Goal: Check status: Check status

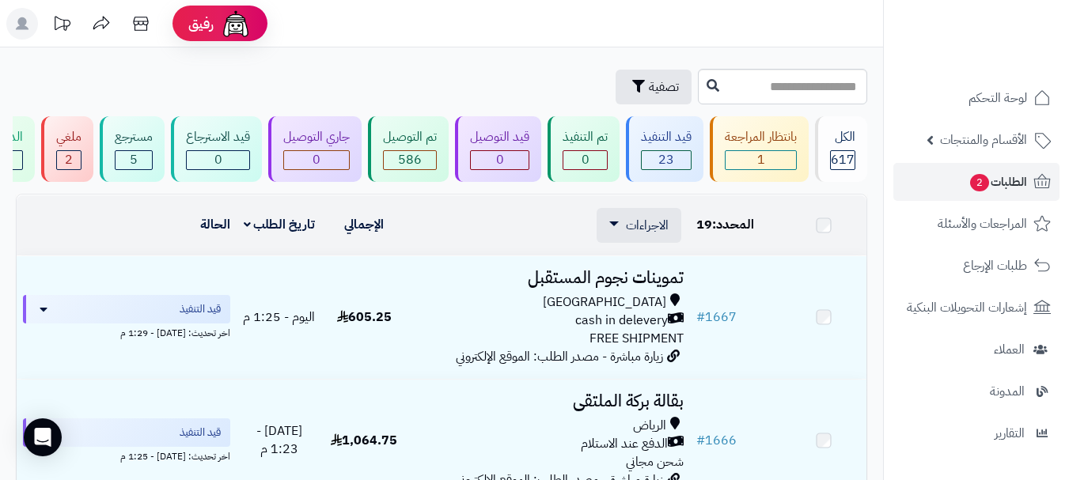
click at [1009, 182] on span "الطلبات 2" at bounding box center [998, 182] width 59 height 22
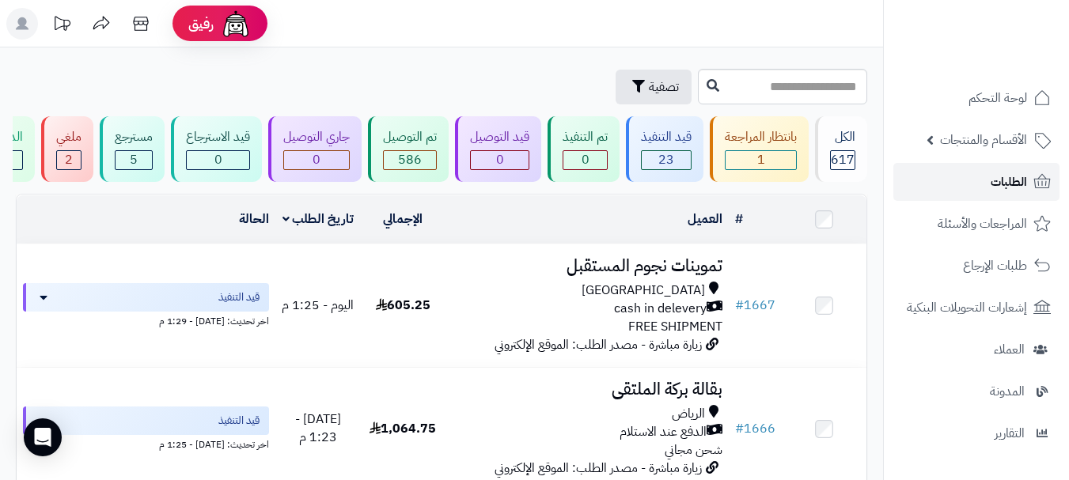
click at [961, 181] on link "الطلبات" at bounding box center [977, 182] width 166 height 38
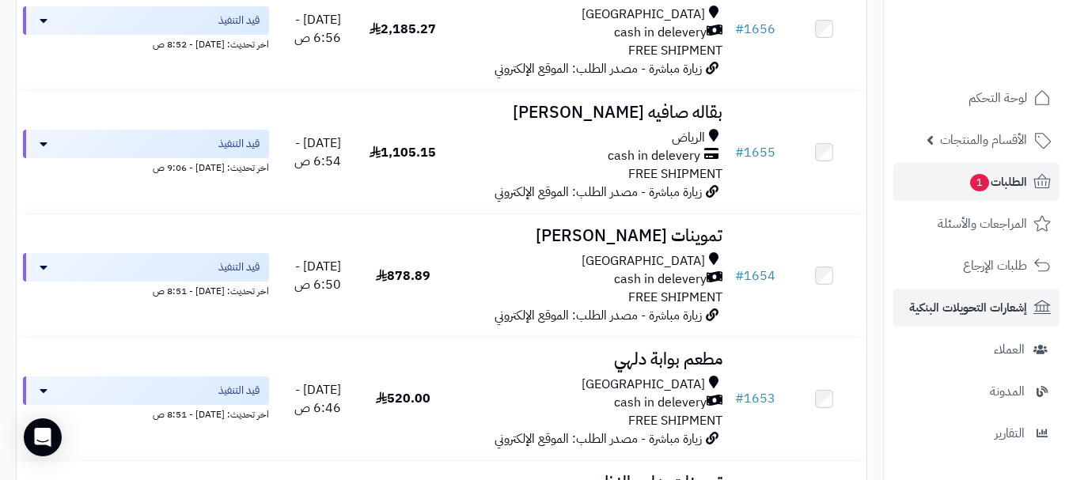
scroll to position [1979, 0]
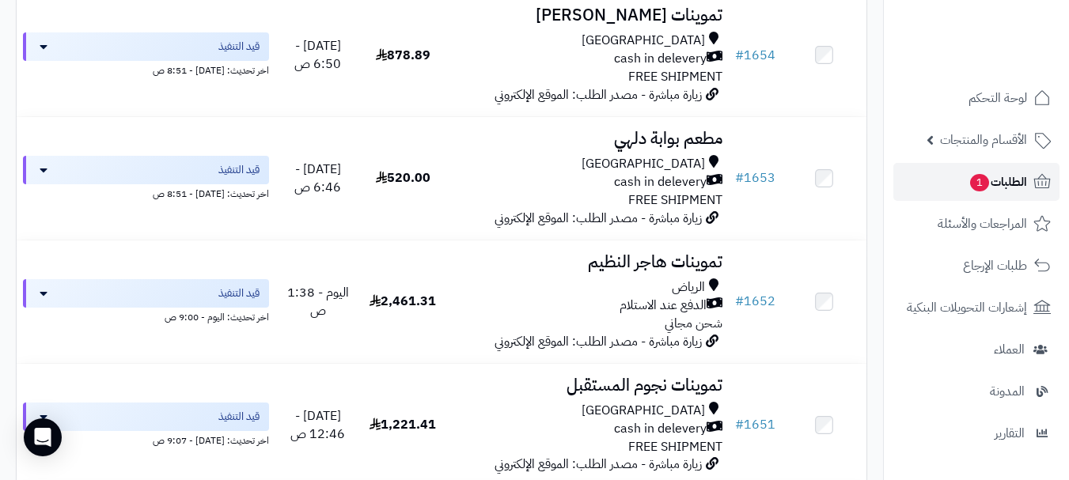
click at [1010, 189] on span "الطلبات 1" at bounding box center [998, 182] width 59 height 22
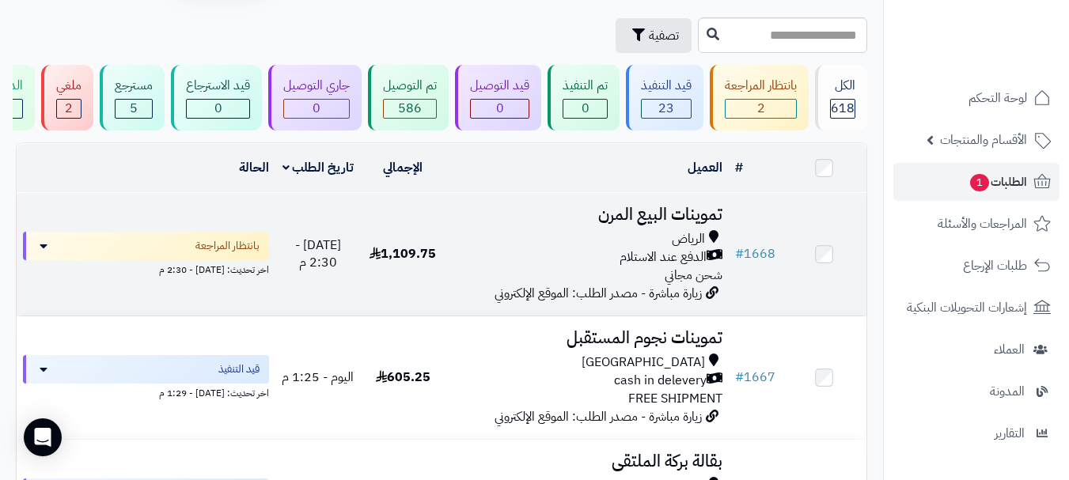
scroll to position [79, 0]
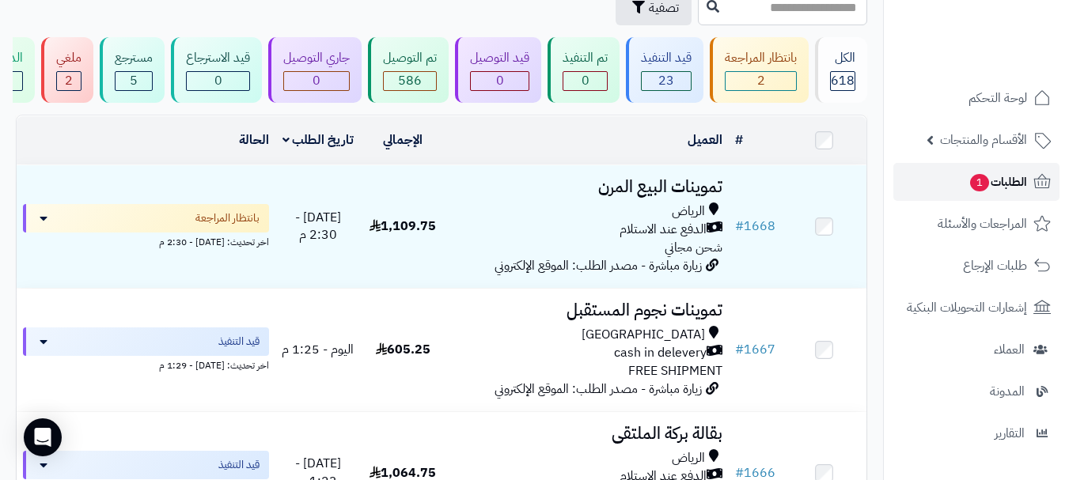
click at [943, 195] on link "الطلبات 1" at bounding box center [977, 182] width 166 height 38
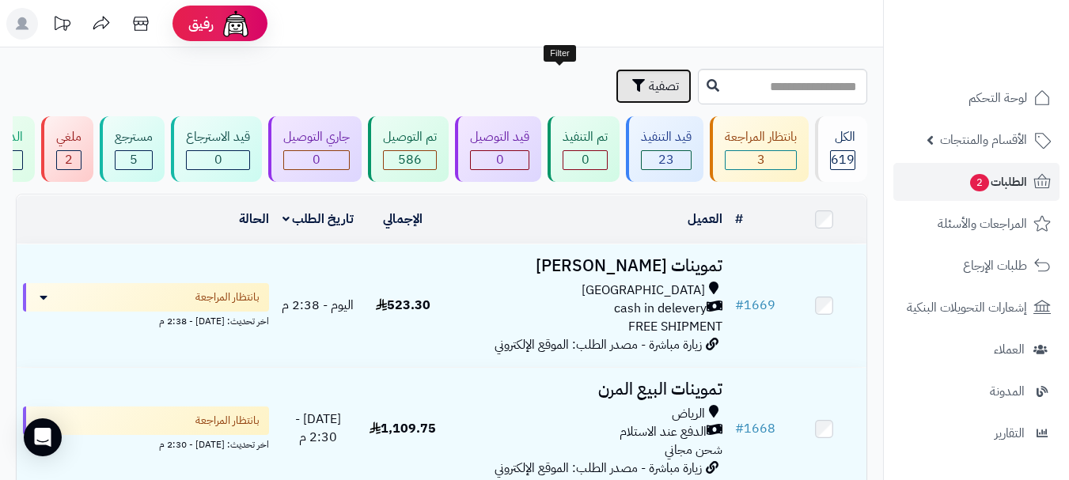
click at [649, 89] on span "تصفية" at bounding box center [664, 86] width 30 height 19
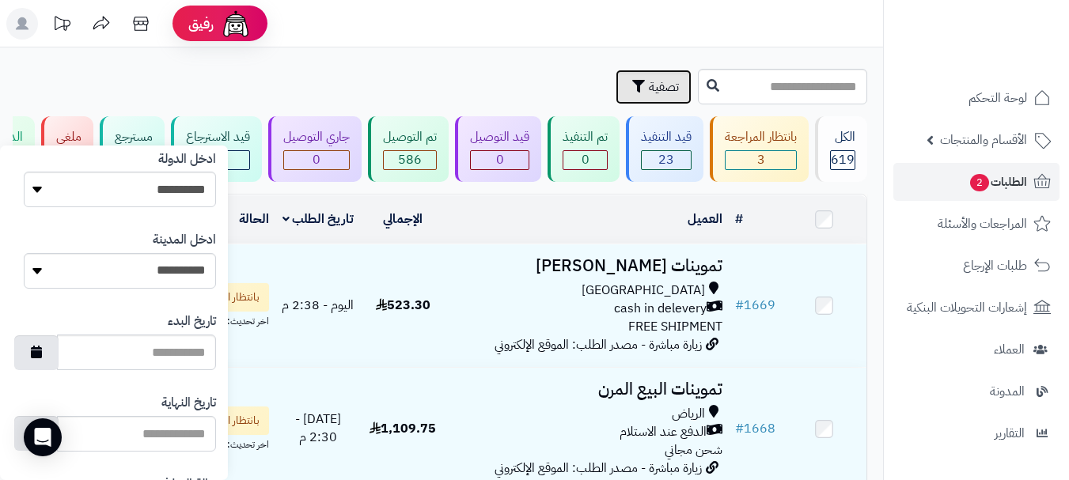
scroll to position [940, 0]
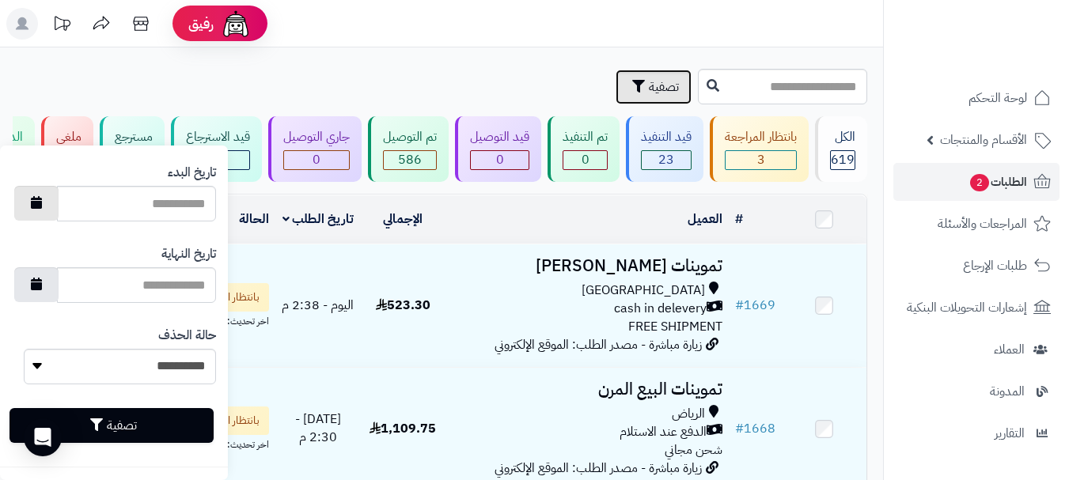
click at [42, 207] on icon "button" at bounding box center [36, 202] width 11 height 13
type input "**********"
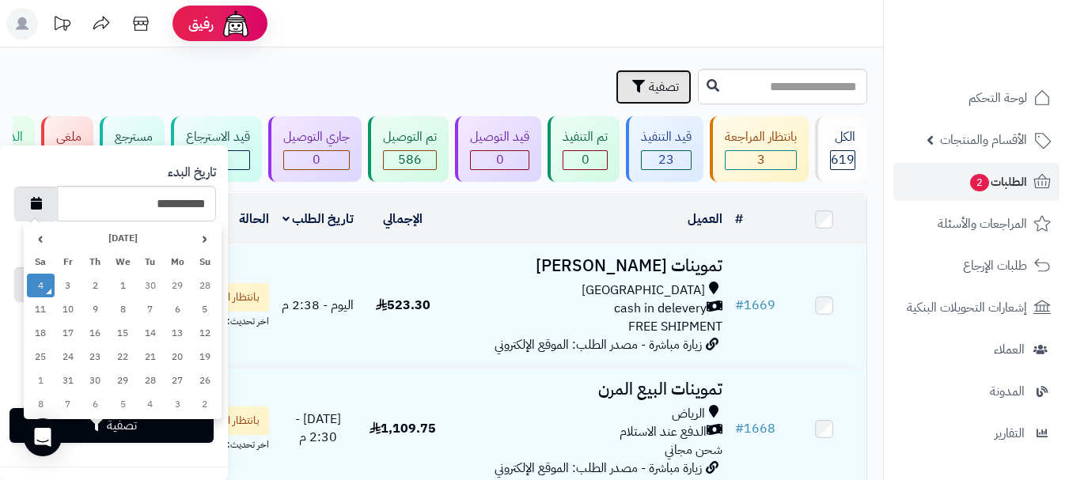
click at [44, 282] on td "4" at bounding box center [41, 286] width 28 height 24
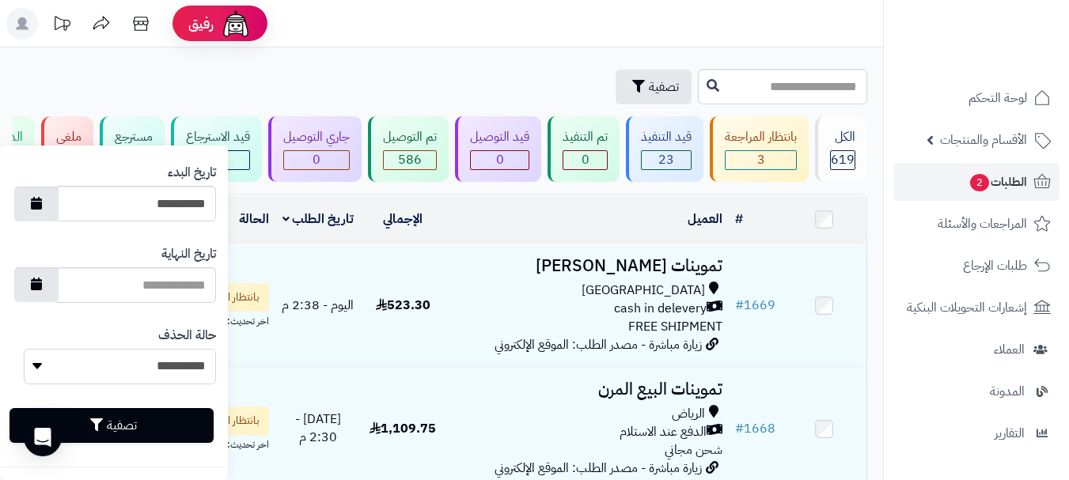
click at [36, 370] on select "**********" at bounding box center [120, 367] width 192 height 36
click at [54, 283] on button "button" at bounding box center [36, 284] width 44 height 35
type input "**********"
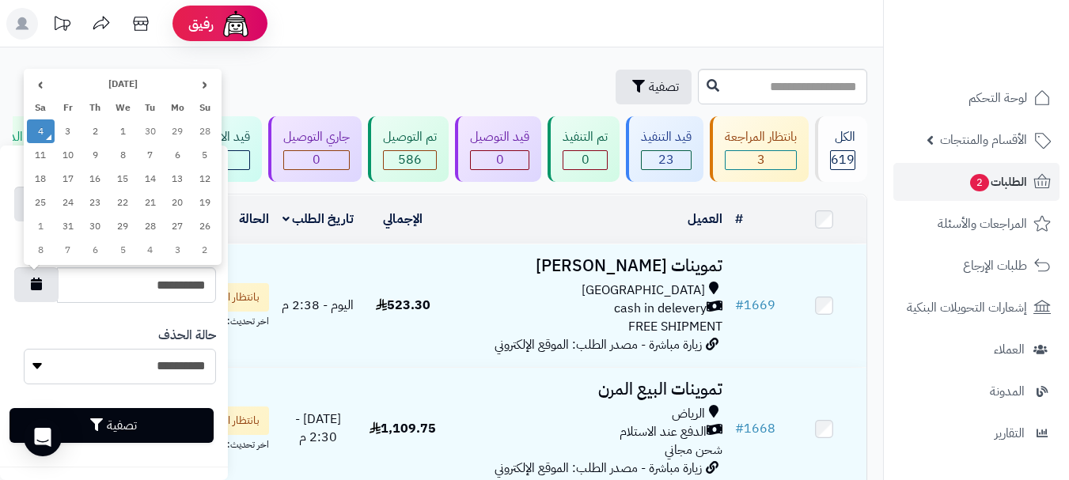
click at [42, 136] on td "4" at bounding box center [41, 132] width 28 height 24
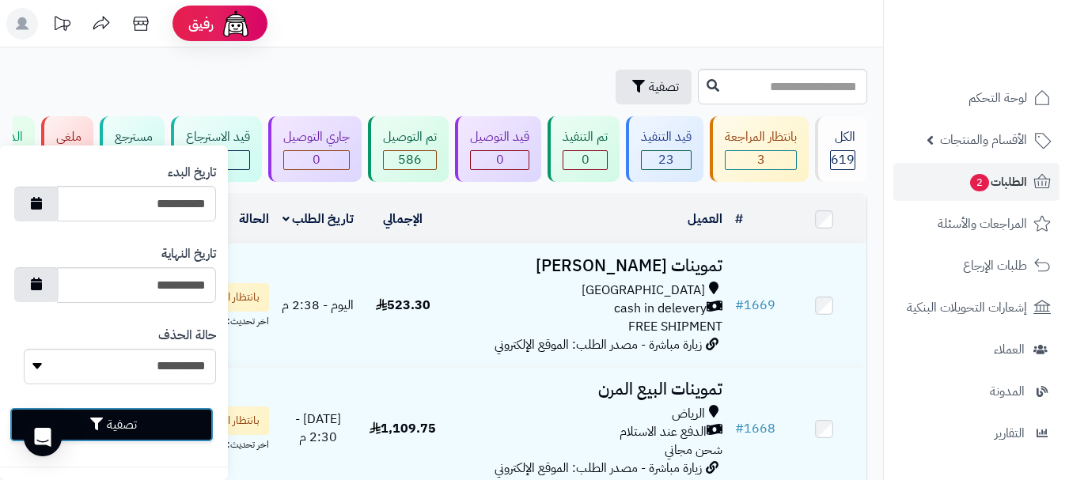
click at [122, 421] on button "تصفية" at bounding box center [111, 425] width 204 height 35
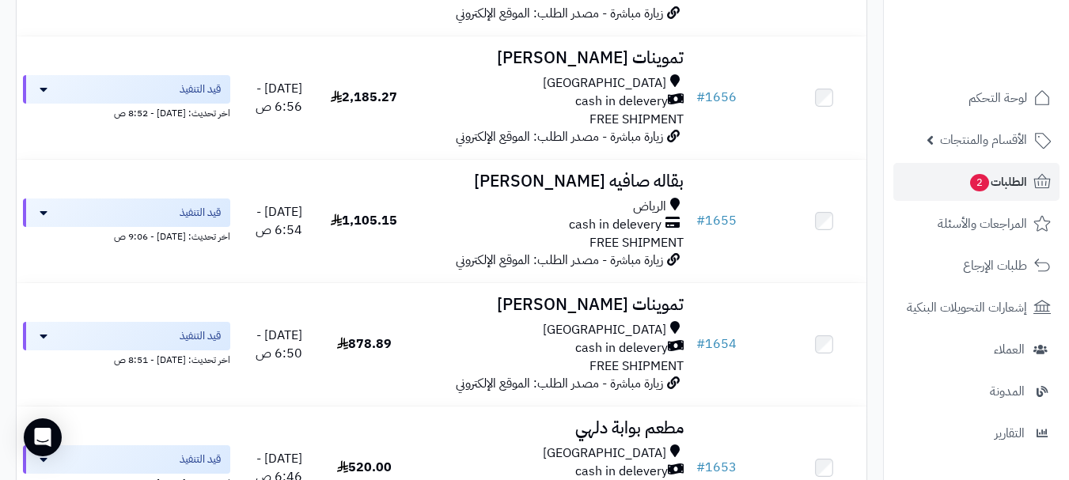
scroll to position [1741, 0]
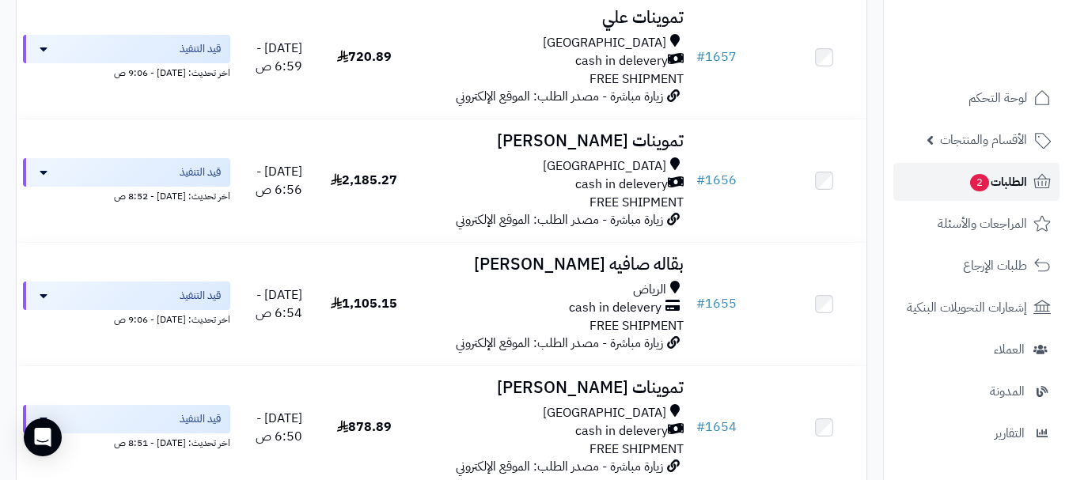
click at [985, 189] on span "الطلبات 2" at bounding box center [998, 182] width 59 height 22
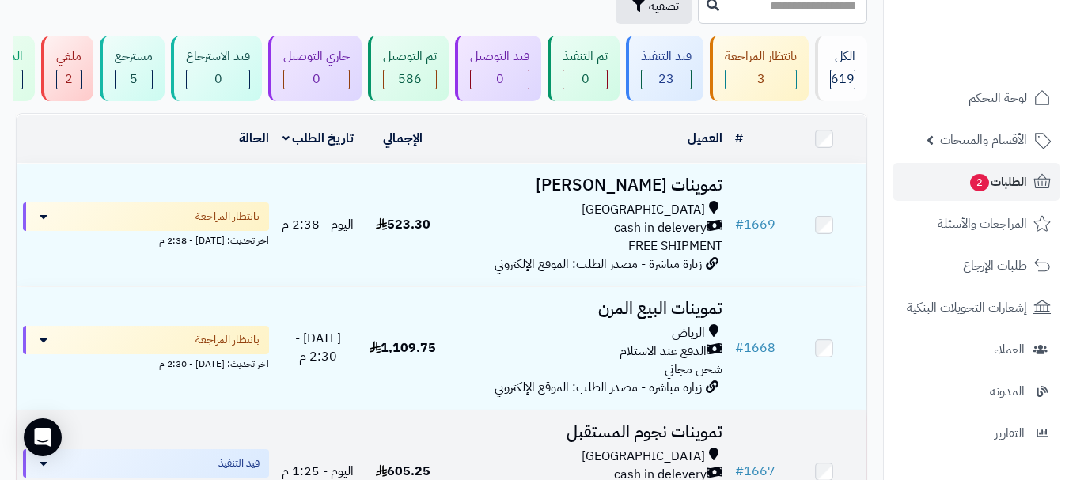
scroll to position [79, 0]
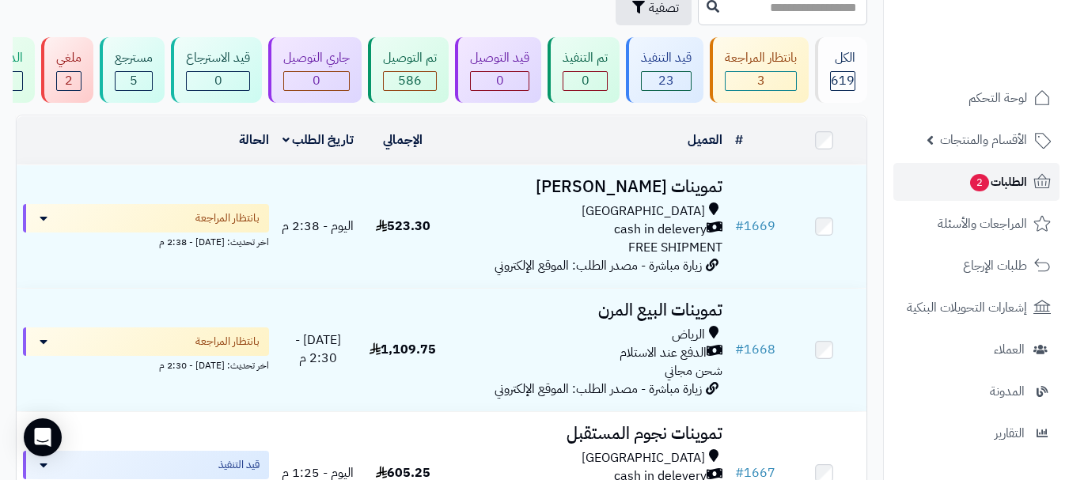
click at [952, 181] on link "الطلبات 2" at bounding box center [977, 182] width 166 height 38
